Goal: Information Seeking & Learning: Learn about a topic

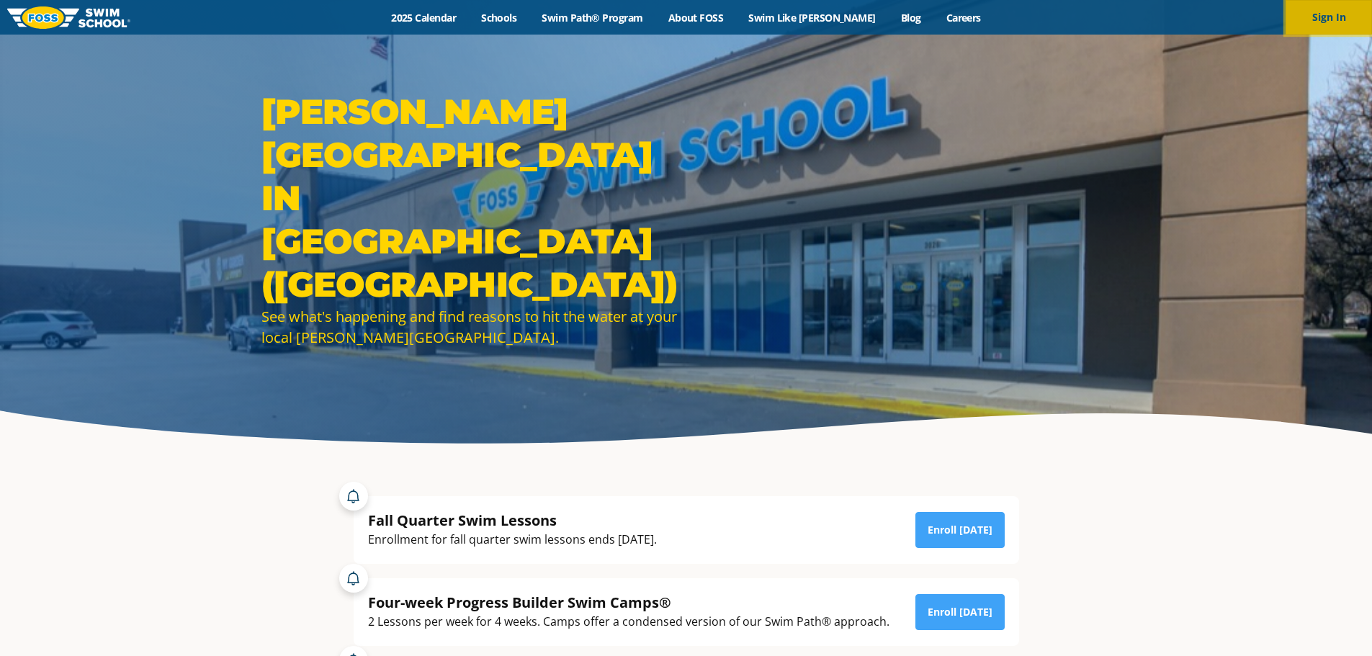
click at [1342, 14] on button "Sign In" at bounding box center [1329, 17] width 86 height 35
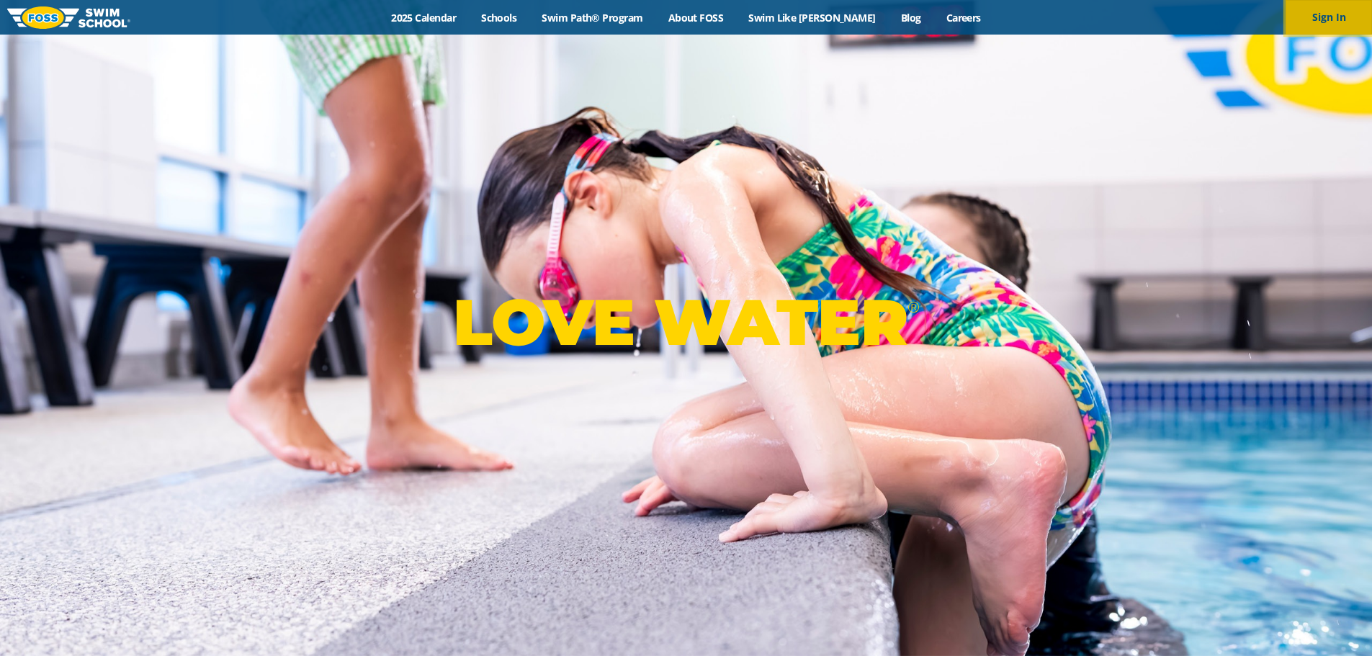
click at [1330, 14] on button "Sign In" at bounding box center [1329, 17] width 86 height 35
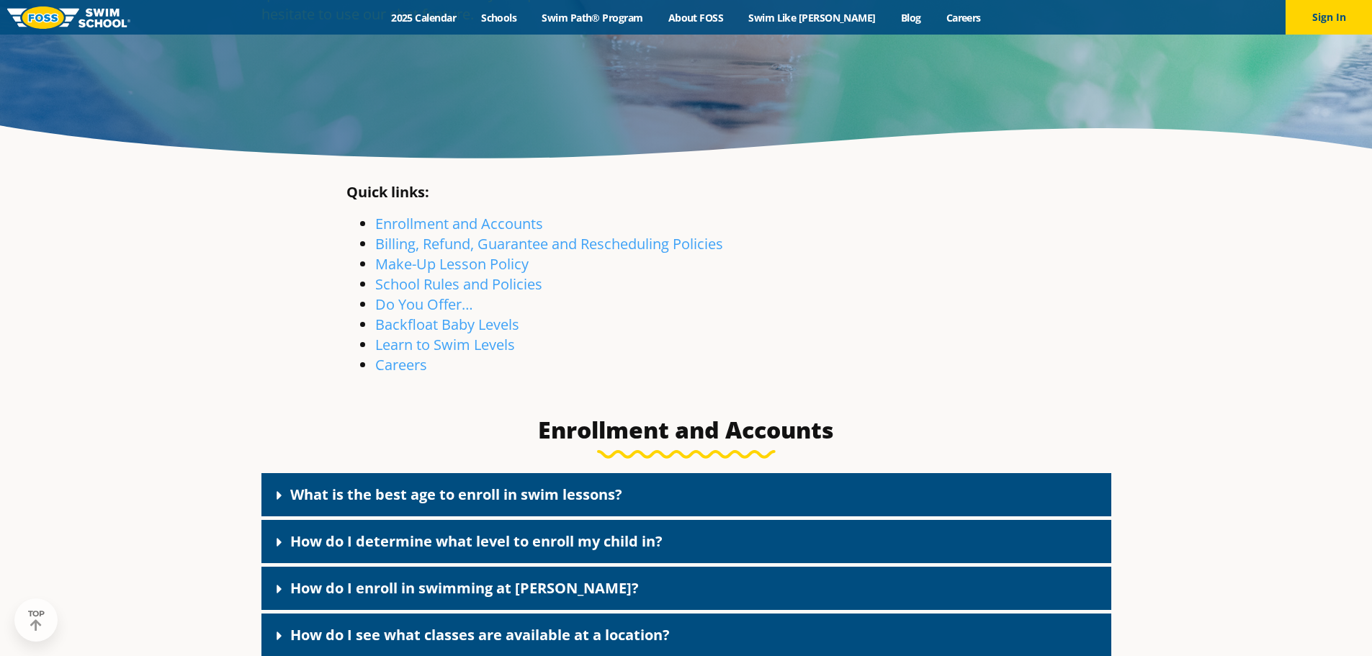
scroll to position [288, 0]
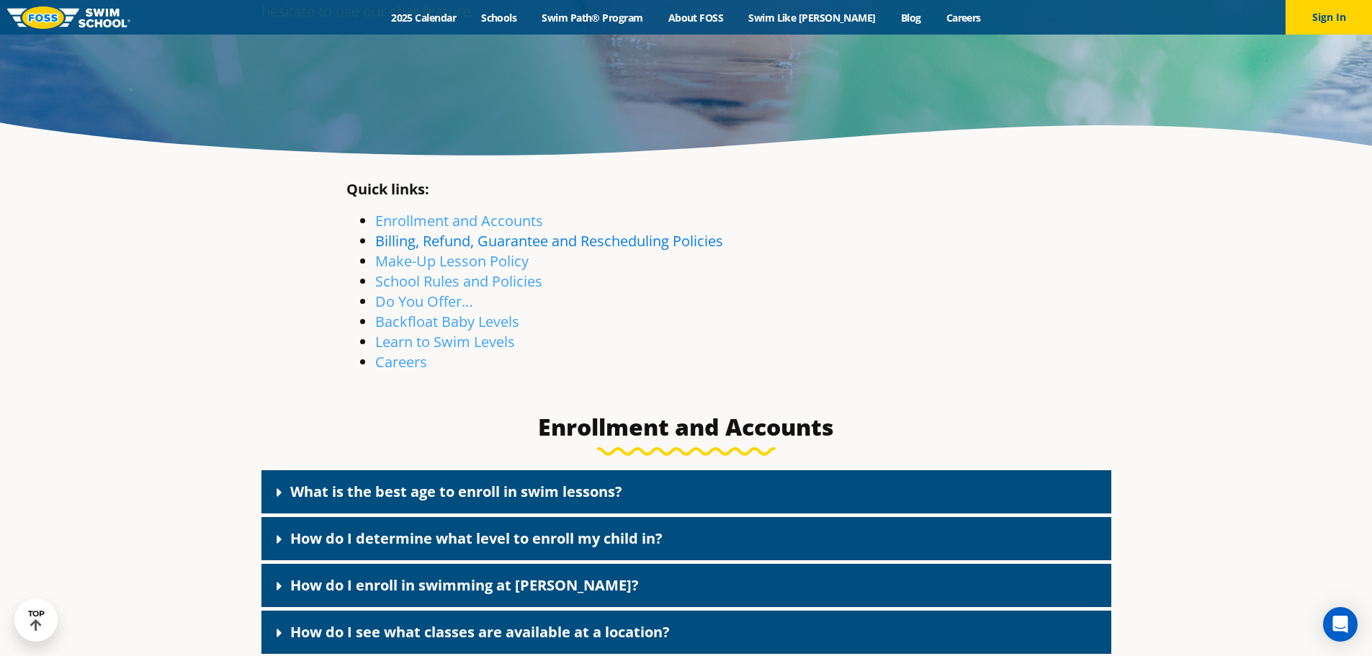
click at [528, 244] on link "Billing, Refund, Guarantee and Rescheduling Policies" at bounding box center [549, 240] width 348 height 19
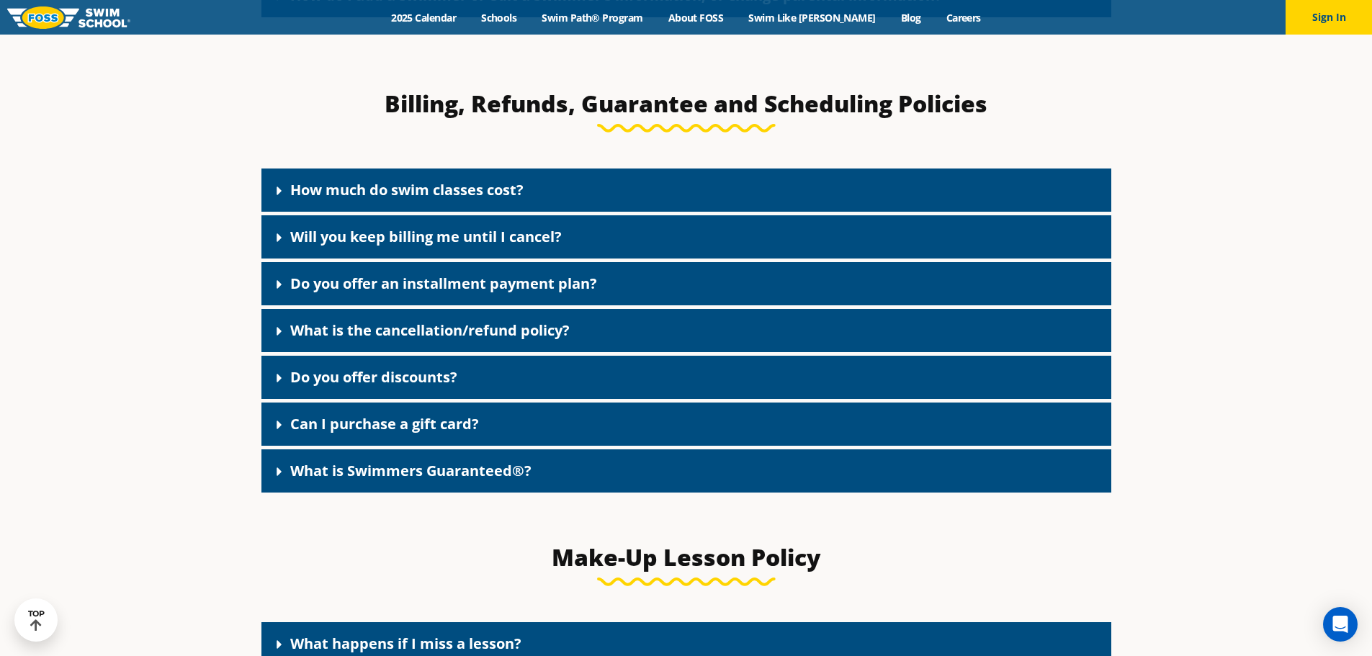
scroll to position [1225, 0]
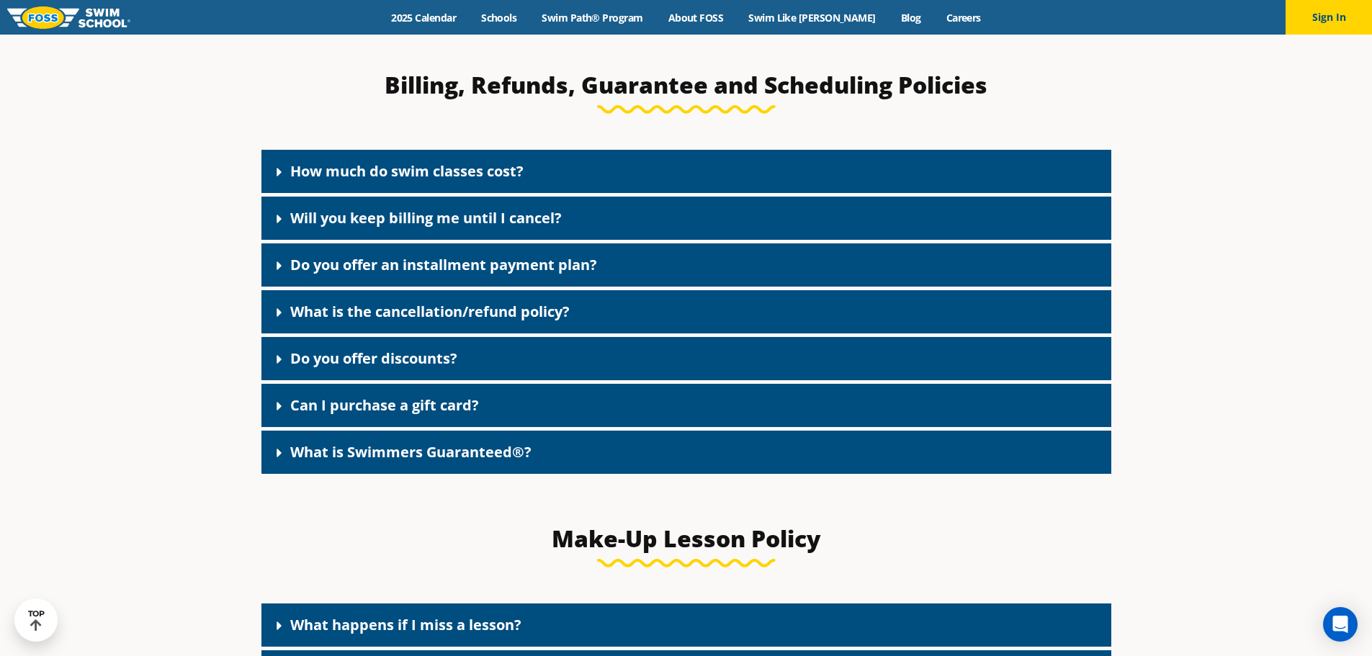
click at [358, 180] on link "How much do swim classes cost?" at bounding box center [406, 170] width 233 height 19
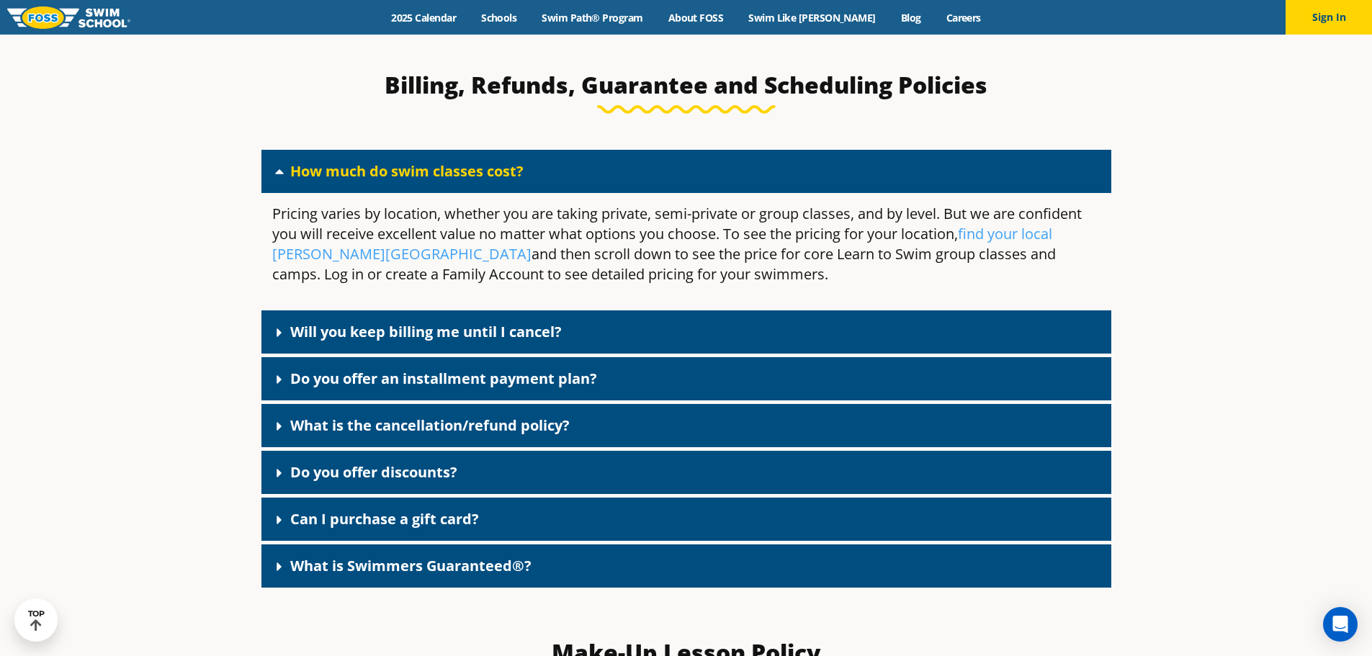
click at [358, 173] on link "How much do swim classes cost?" at bounding box center [406, 170] width 233 height 19
